Goal: Book appointment/travel/reservation

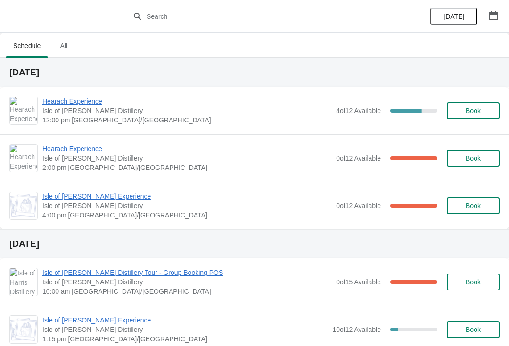
click at [120, 341] on span "1:15 pm [GEOGRAPHIC_DATA]/[GEOGRAPHIC_DATA]" at bounding box center [184, 339] width 285 height 9
click at [75, 103] on span "Hearach Experience" at bounding box center [186, 101] width 289 height 9
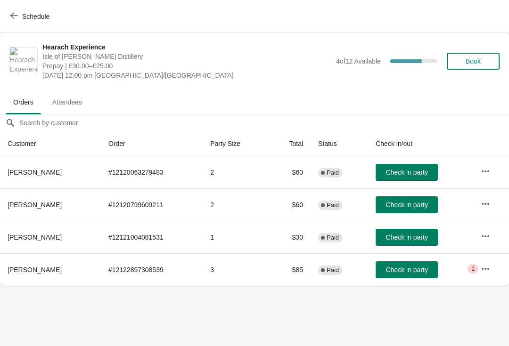
click at [21, 24] on button "Schedule" at bounding box center [31, 16] width 52 height 17
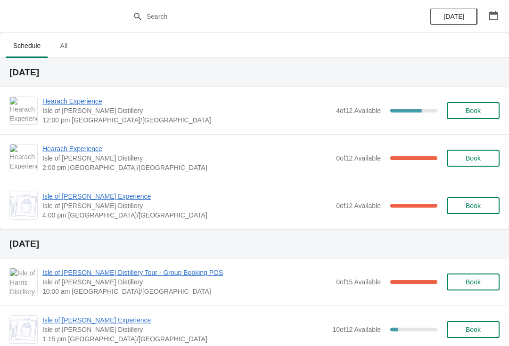
click at [495, 14] on icon "button" at bounding box center [493, 15] width 8 height 9
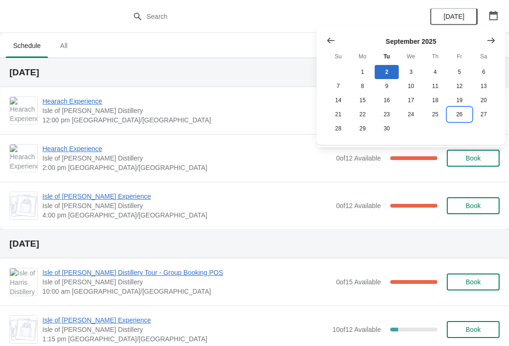
click at [458, 115] on button "26" at bounding box center [459, 114] width 24 height 14
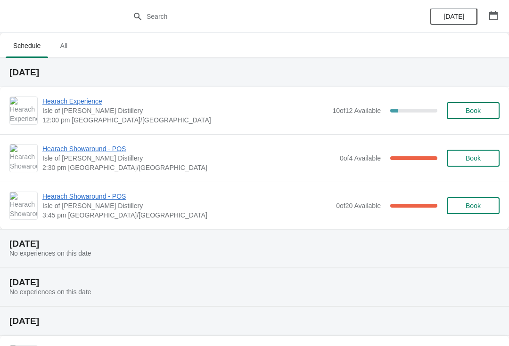
click at [478, 111] on span "Book" at bounding box center [473, 111] width 15 height 8
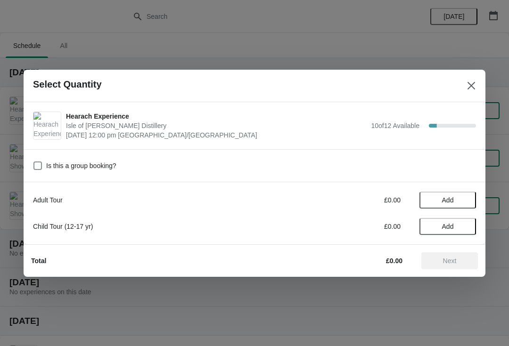
click at [448, 197] on span "Add" at bounding box center [448, 201] width 12 height 8
click at [463, 197] on icon at bounding box center [464, 200] width 10 height 10
click at [464, 198] on icon at bounding box center [464, 200] width 10 height 10
click at [469, 198] on icon at bounding box center [464, 200] width 10 height 10
click at [467, 198] on icon at bounding box center [464, 200] width 10 height 10
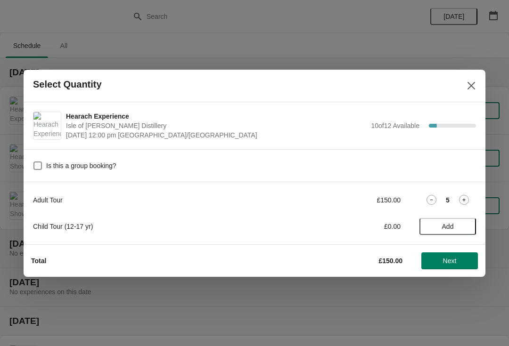
click at [468, 196] on icon at bounding box center [464, 200] width 10 height 10
click at [454, 260] on span "Next" at bounding box center [450, 261] width 14 height 8
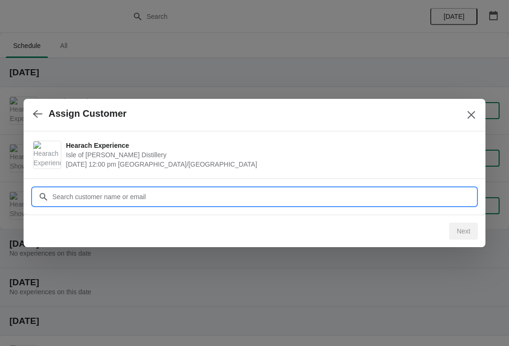
click at [208, 195] on input "Customer" at bounding box center [264, 197] width 424 height 17
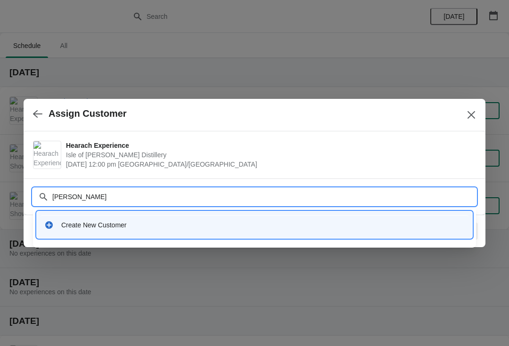
type input "[PERSON_NAME]"
click at [82, 227] on div "Create New Customer" at bounding box center [263, 225] width 404 height 9
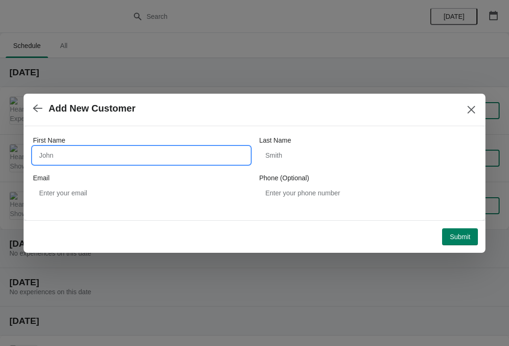
click at [61, 159] on input "First Name" at bounding box center [141, 155] width 217 height 17
type input "[PERSON_NAME]"
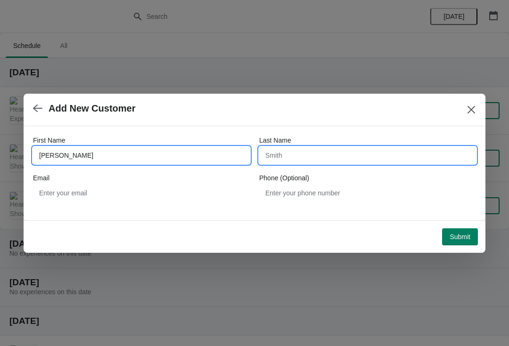
click at [326, 147] on input "Last Name" at bounding box center [367, 155] width 217 height 17
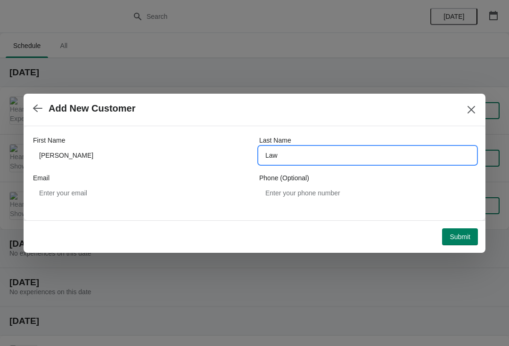
type input "Law"
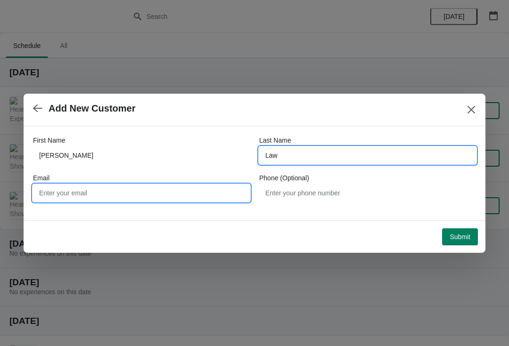
click at [58, 193] on input "Email" at bounding box center [141, 193] width 217 height 17
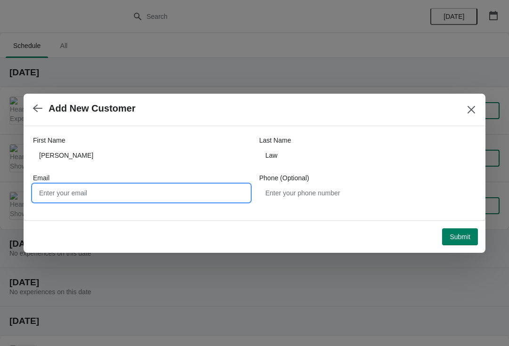
type input "A"
click at [45, 191] on input "[DOMAIN_NAME]" at bounding box center [141, 193] width 217 height 17
click at [49, 195] on input "[DOMAIN_NAME]" at bounding box center [141, 193] width 217 height 17
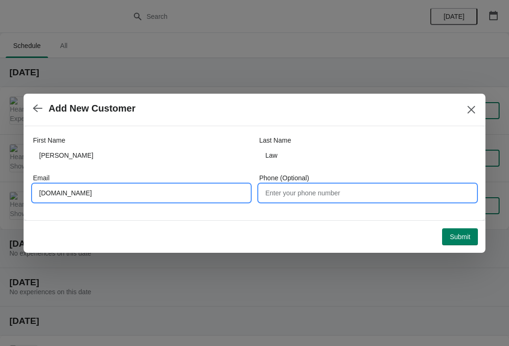
click at [351, 195] on input "Phone (Optional)" at bounding box center [367, 193] width 217 height 17
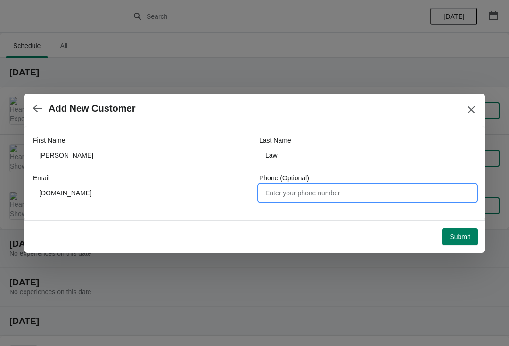
click at [347, 192] on input "Phone (Optional)" at bounding box center [367, 193] width 217 height 17
click at [342, 194] on input "Phone (Optional)" at bounding box center [367, 193] width 217 height 17
click at [459, 231] on button "Submit" at bounding box center [460, 237] width 36 height 17
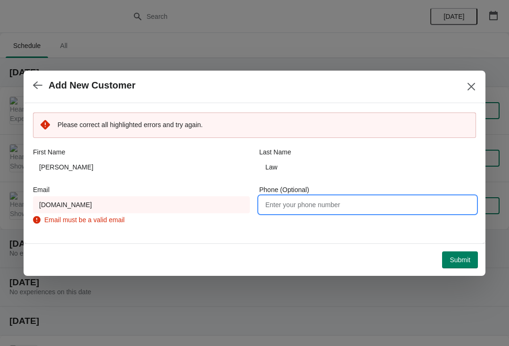
click at [344, 207] on input "Phone (Optional)" at bounding box center [367, 205] width 217 height 17
click at [157, 202] on input "[DOMAIN_NAME]" at bounding box center [141, 205] width 217 height 17
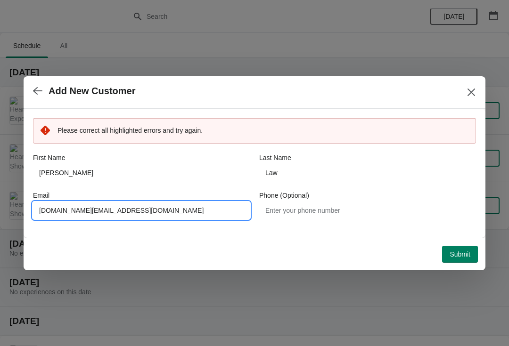
type input "[DOMAIN_NAME][EMAIL_ADDRESS][DOMAIN_NAME]"
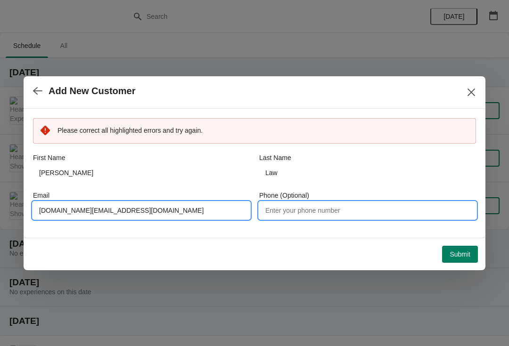
click at [371, 214] on input "Phone (Optional)" at bounding box center [367, 210] width 217 height 17
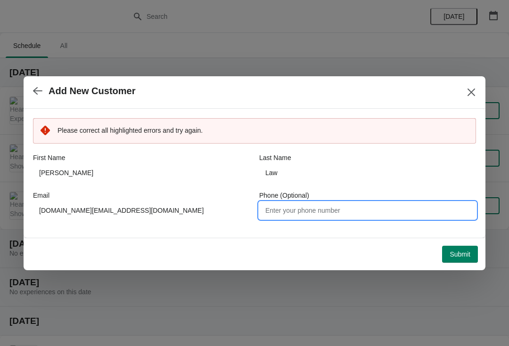
click at [316, 213] on input "Phone (Optional)" at bounding box center [367, 210] width 217 height 17
click at [317, 212] on input "Phone (Optional)" at bounding box center [367, 210] width 217 height 17
click at [461, 256] on span "Submit" at bounding box center [460, 255] width 21 height 8
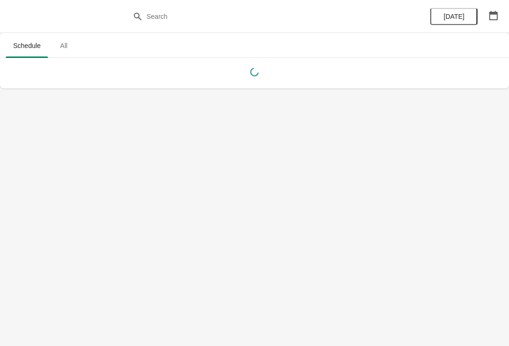
click at [497, 13] on icon "button" at bounding box center [493, 15] width 8 height 9
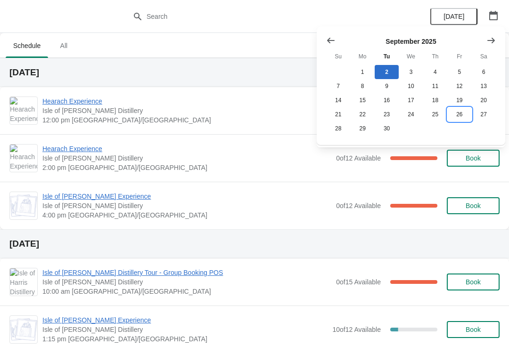
click at [461, 110] on button "26" at bounding box center [459, 114] width 24 height 14
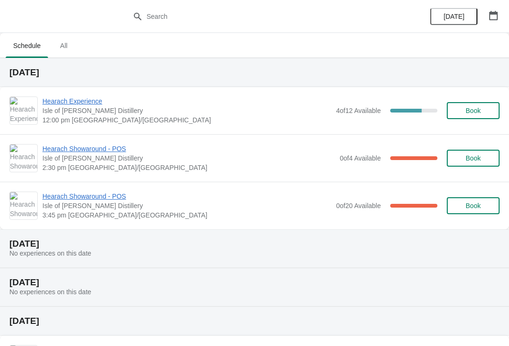
click at [97, 105] on span "Hearach Experience" at bounding box center [186, 101] width 289 height 9
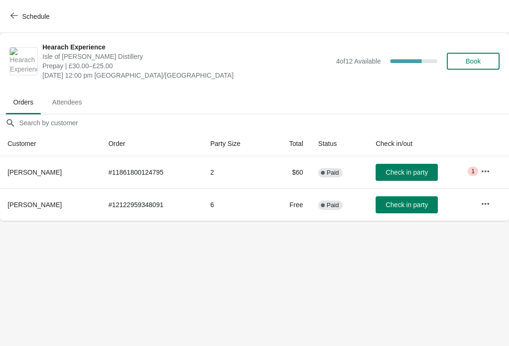
click at [14, 19] on icon "button" at bounding box center [14, 16] width 8 height 8
